Goal: Transaction & Acquisition: Register for event/course

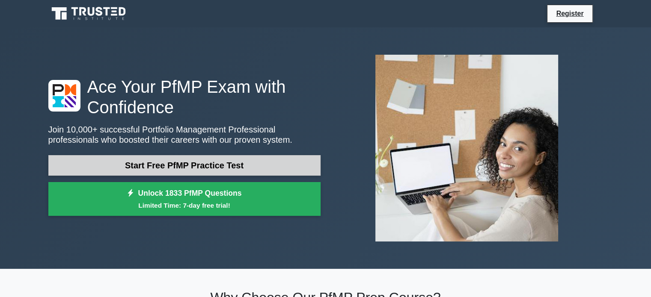
click at [171, 166] on link "Start Free PfMP Practice Test" at bounding box center [184, 165] width 272 height 21
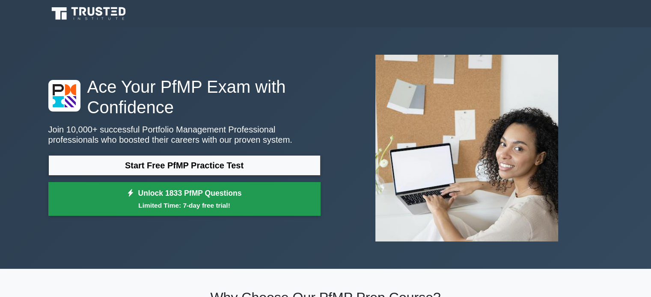
click at [163, 201] on small "Limited Time: 7-day free trial!" at bounding box center [184, 206] width 251 height 10
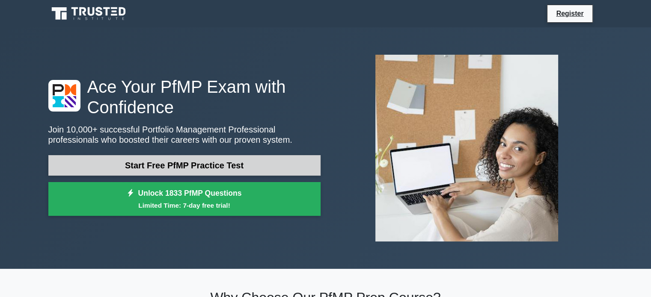
click at [182, 169] on link "Start Free PfMP Practice Test" at bounding box center [184, 165] width 272 height 21
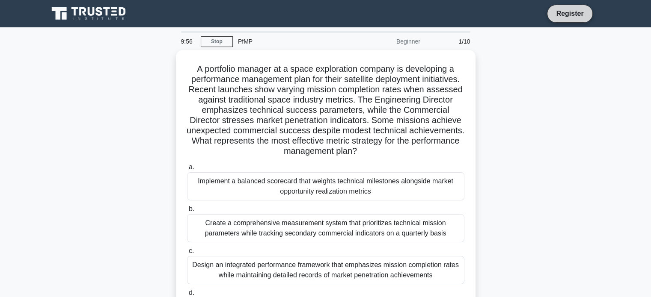
click at [564, 17] on link "Register" at bounding box center [570, 13] width 38 height 11
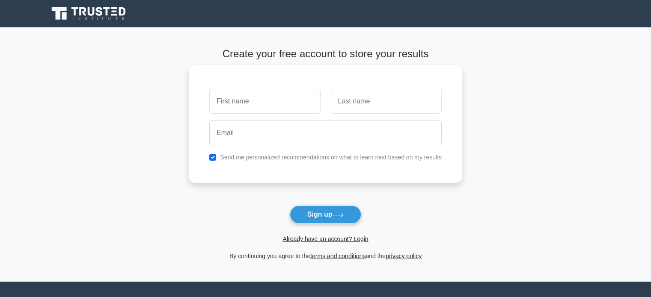
click at [248, 157] on label "Send me personalized recommendations on what to learn next based on my results" at bounding box center [331, 157] width 222 height 7
click at [260, 100] on input "text" at bounding box center [264, 101] width 111 height 25
type input "istiak"
click at [350, 104] on input "text" at bounding box center [386, 101] width 111 height 25
type input "akash"
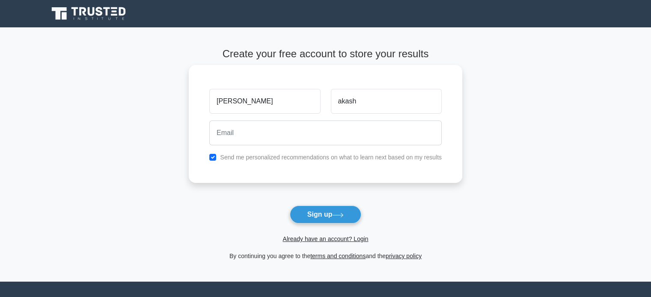
click at [272, 148] on div at bounding box center [325, 133] width 243 height 32
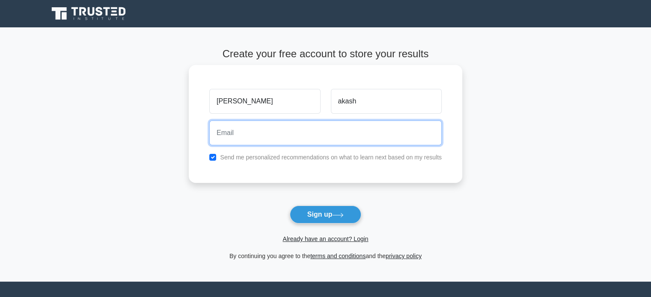
click at [265, 139] on input "email" at bounding box center [325, 133] width 232 height 25
type input "istiak.bracu@gmail.com"
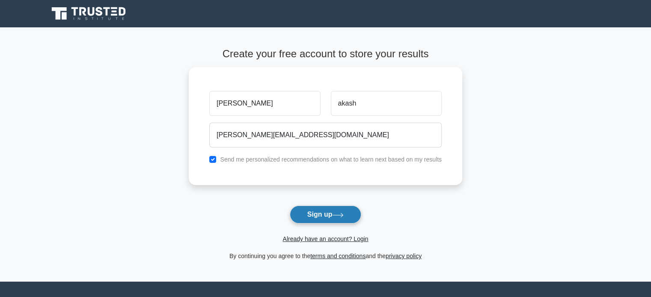
click at [332, 215] on button "Sign up" at bounding box center [326, 215] width 72 height 18
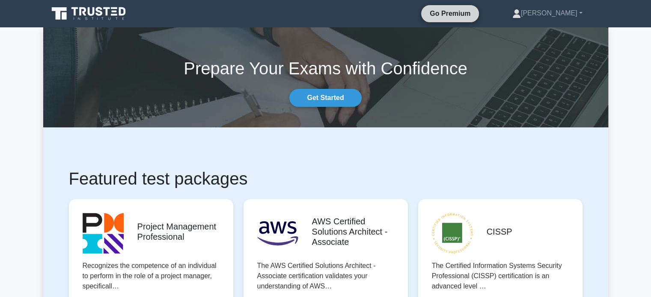
click at [475, 13] on link "Go Premium" at bounding box center [449, 13] width 51 height 11
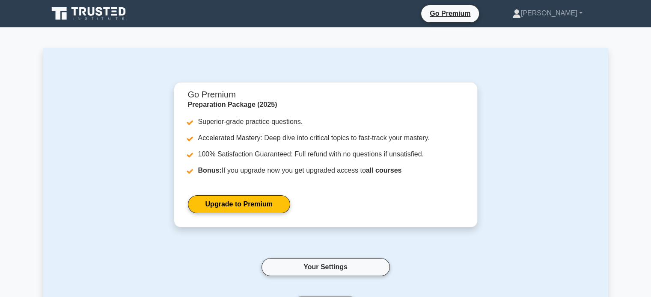
click at [100, 11] on icon at bounding box center [99, 11] width 7 height 9
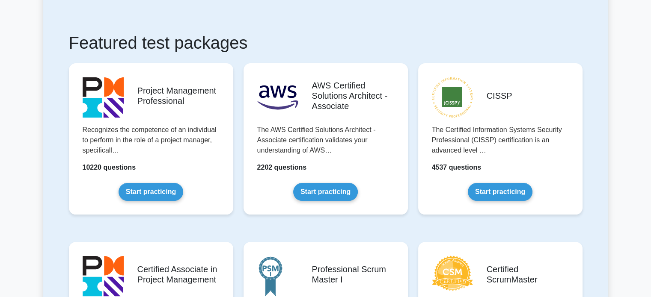
scroll to position [171, 0]
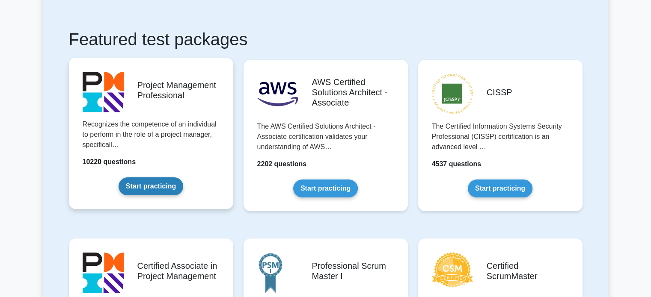
click at [148, 187] on link "Start practicing" at bounding box center [150, 187] width 65 height 18
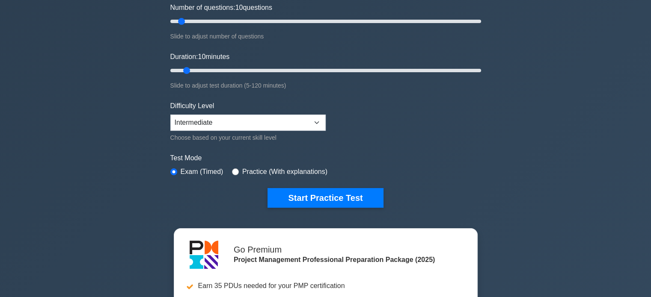
scroll to position [128, 0]
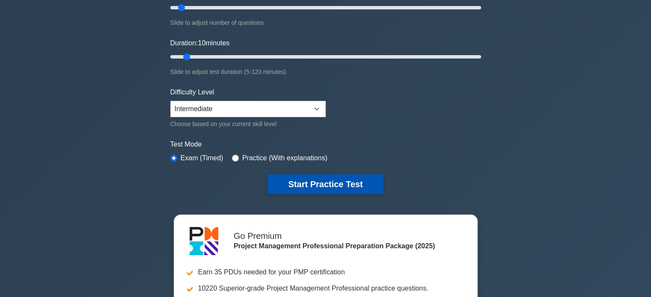
click at [286, 175] on button "Start Practice Test" at bounding box center [324, 185] width 115 height 20
